Goal: Check status

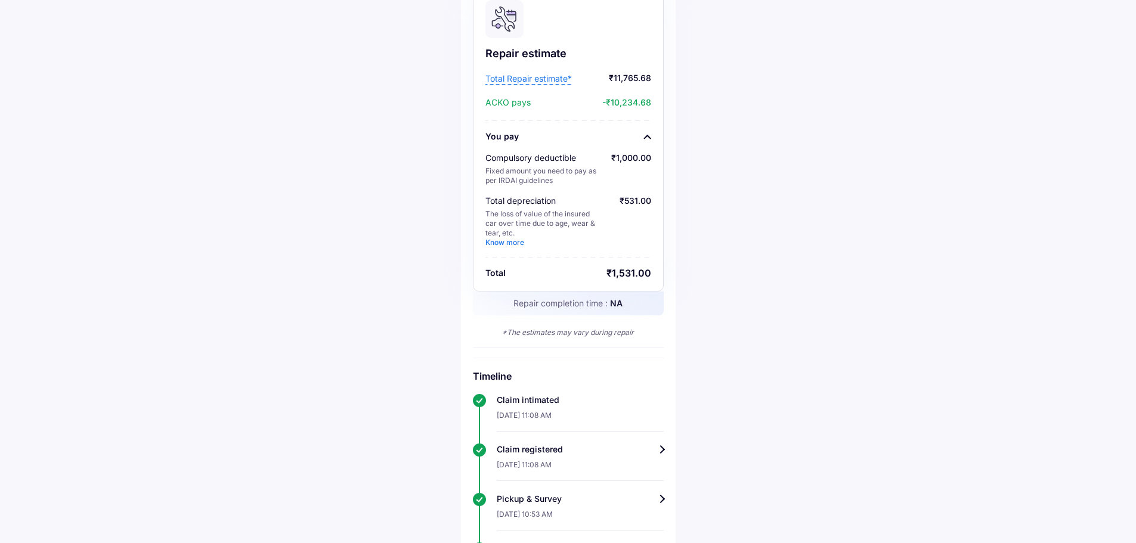
scroll to position [69, 0]
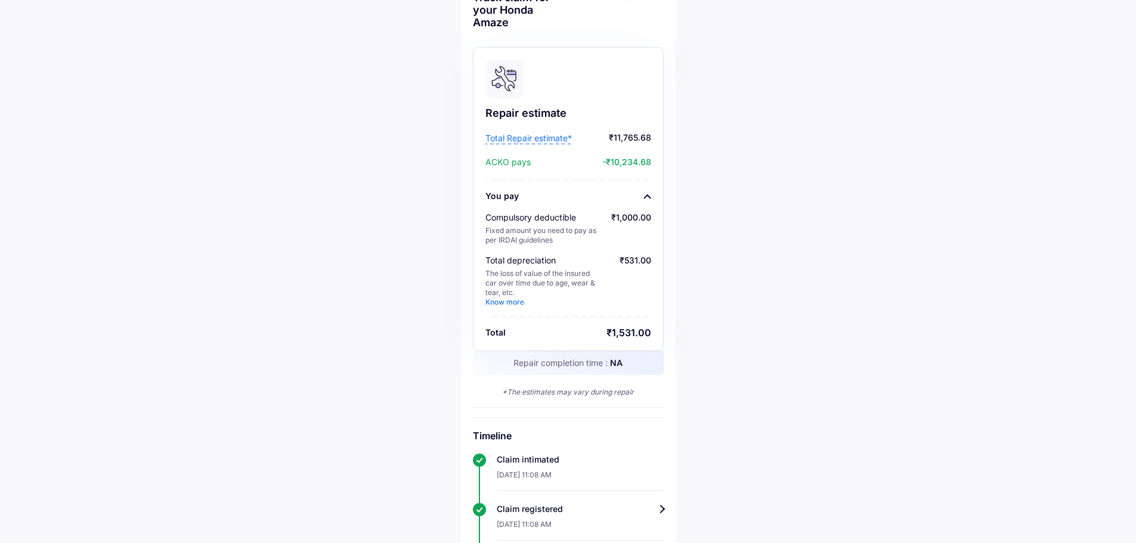
click at [507, 139] on span "Total Repair estimate*" at bounding box center [529, 138] width 86 height 12
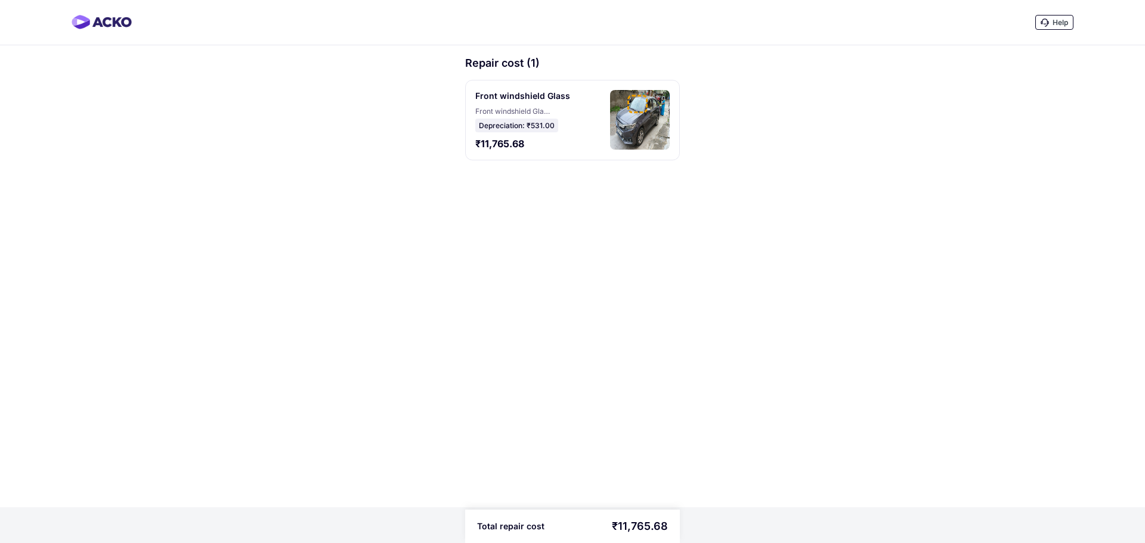
click at [627, 133] on img at bounding box center [640, 120] width 60 height 60
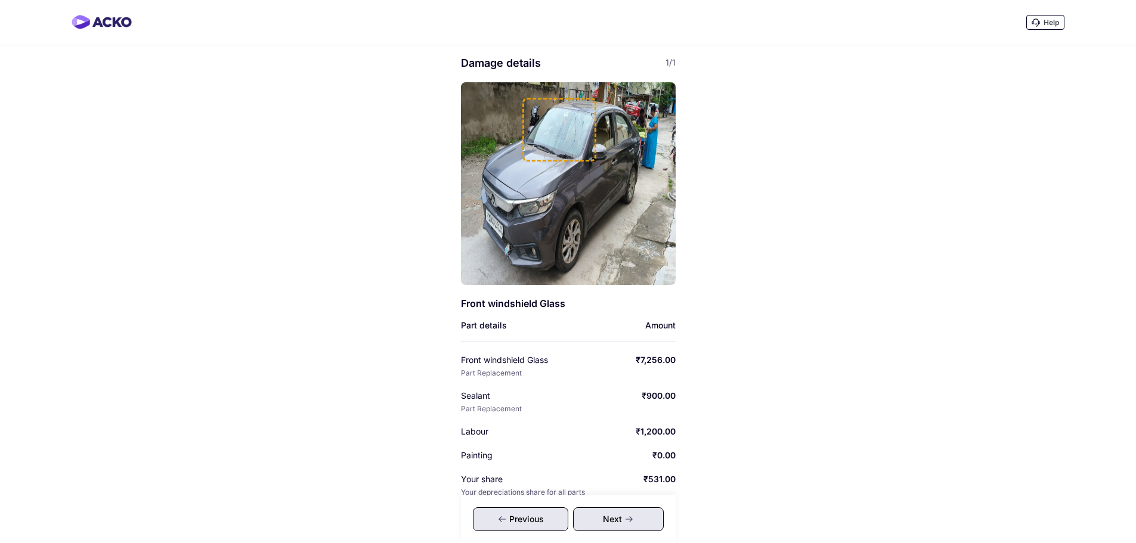
click at [626, 138] on img at bounding box center [568, 183] width 215 height 203
click at [626, 137] on img at bounding box center [568, 183] width 215 height 203
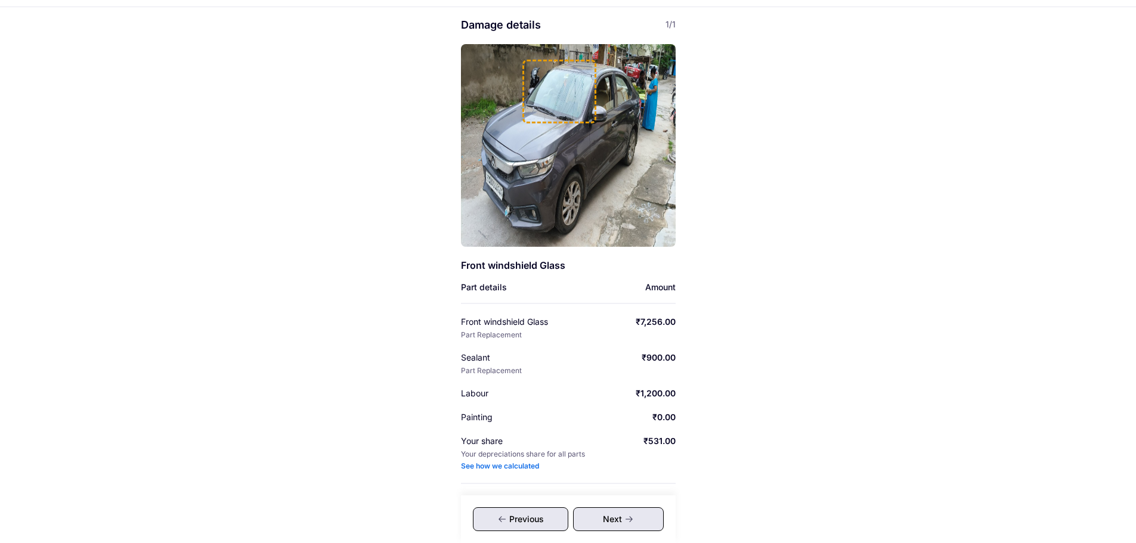
scroll to position [63, 0]
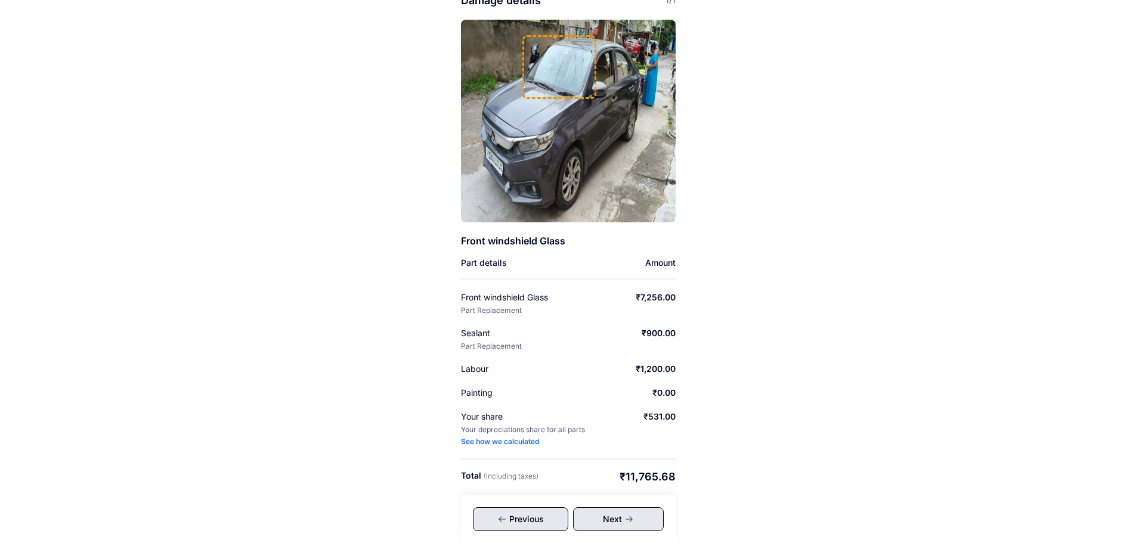
click at [645, 520] on div "Next" at bounding box center [618, 520] width 91 height 24
click at [645, 519] on div "Next" at bounding box center [618, 520] width 91 height 24
click at [564, 522] on div "Previous" at bounding box center [520, 520] width 95 height 24
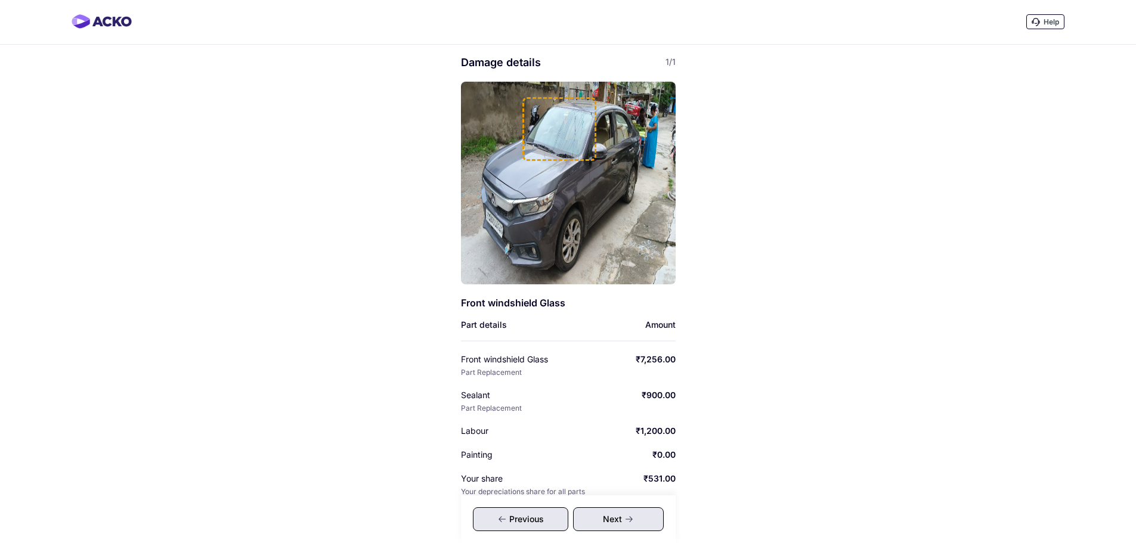
scroll to position [0, 0]
click at [972, 109] on div "Help Damage details 1/1 Front windshield Glass Part details Amount Front windsh…" at bounding box center [568, 303] width 1136 height 606
drag, startPoint x: 124, startPoint y: 137, endPoint x: 130, endPoint y: 135, distance: 6.2
click at [125, 137] on div "Help Damage details 1/1 Front windshield Glass Part details Amount Front windsh…" at bounding box center [568, 303] width 1136 height 606
click at [130, 135] on div "Help Damage details 1/1 Front windshield Glass Part details Amount Front windsh…" at bounding box center [568, 303] width 1136 height 606
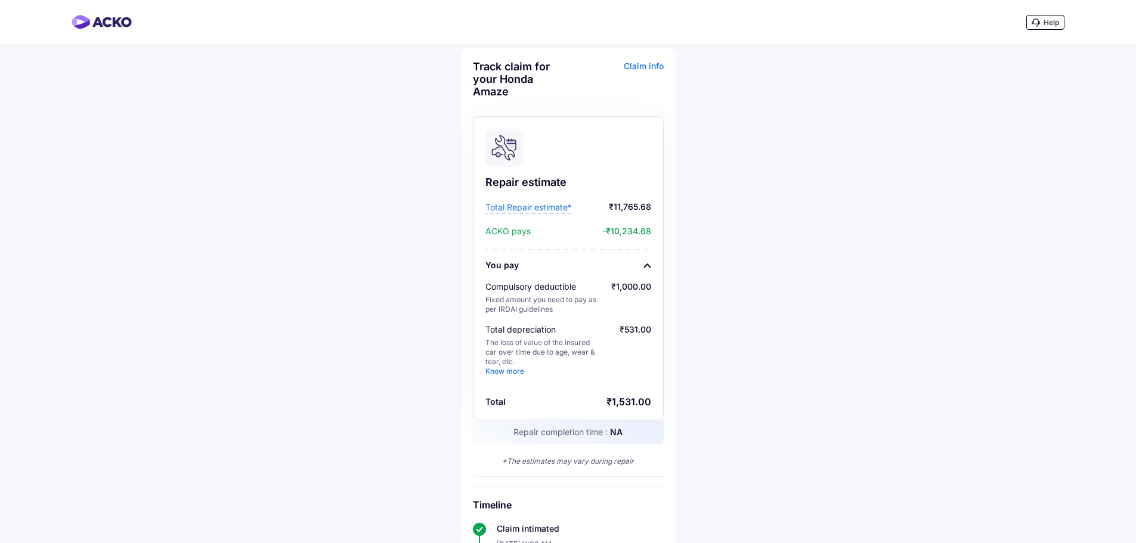
click at [633, 65] on div "Claim info" at bounding box center [617, 83] width 92 height 47
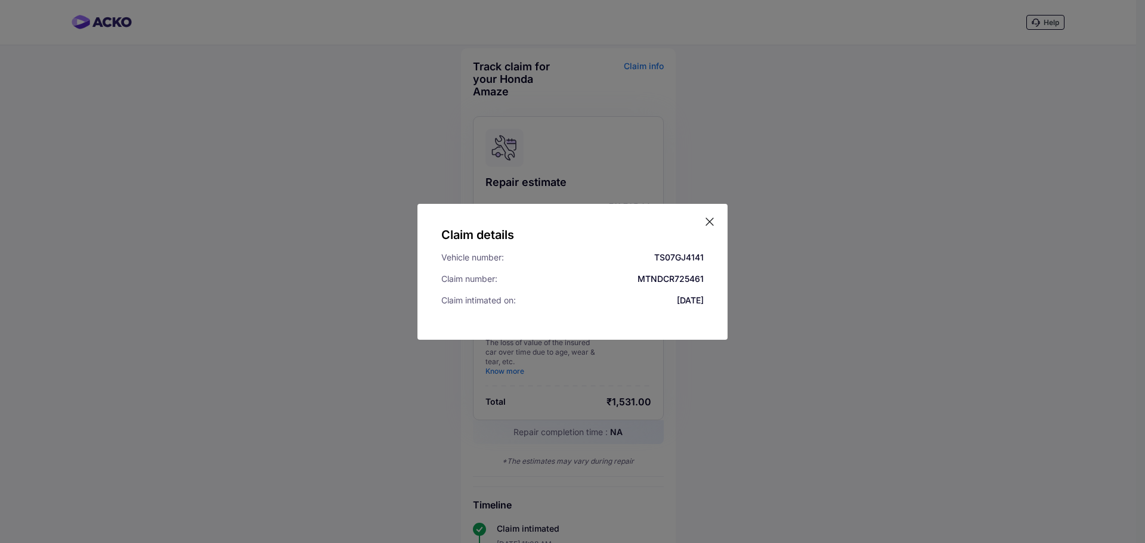
click at [709, 220] on icon at bounding box center [710, 222] width 12 height 12
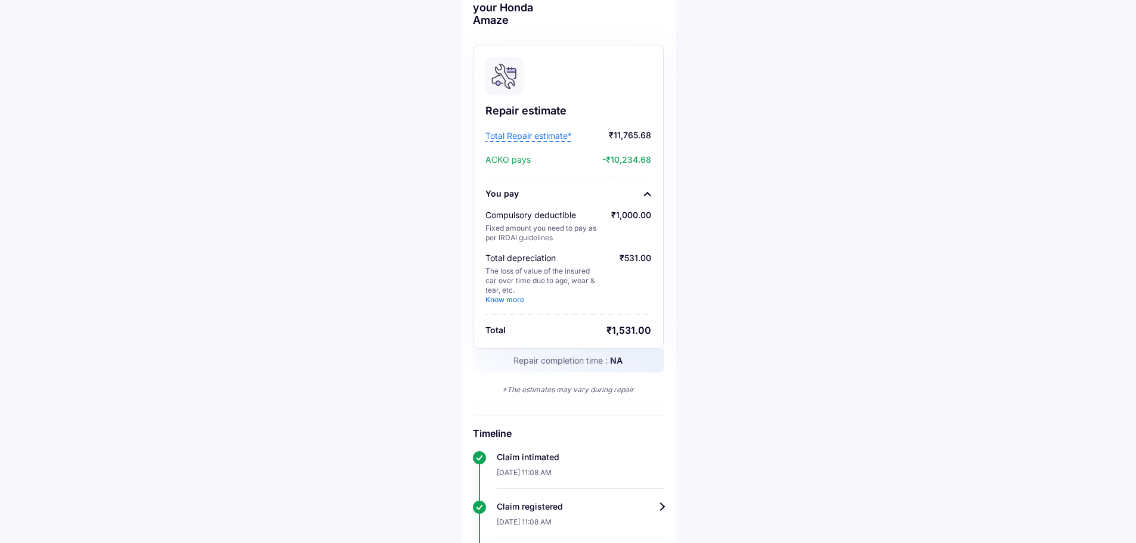
scroll to position [69, 0]
click at [506, 303] on link "Know more" at bounding box center [505, 302] width 39 height 9
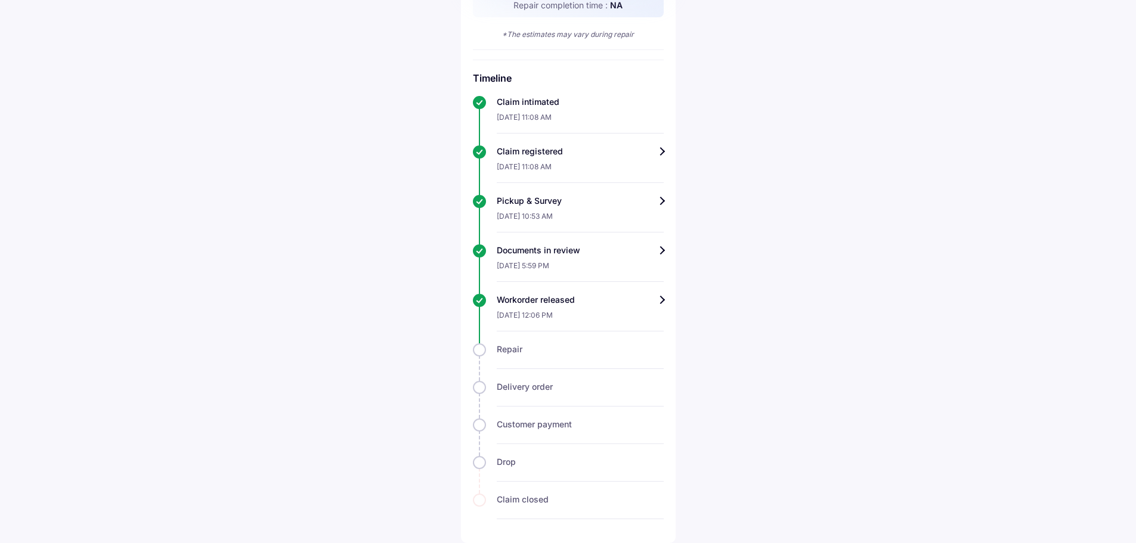
scroll to position [10, 0]
